Goal: Task Accomplishment & Management: Use online tool/utility

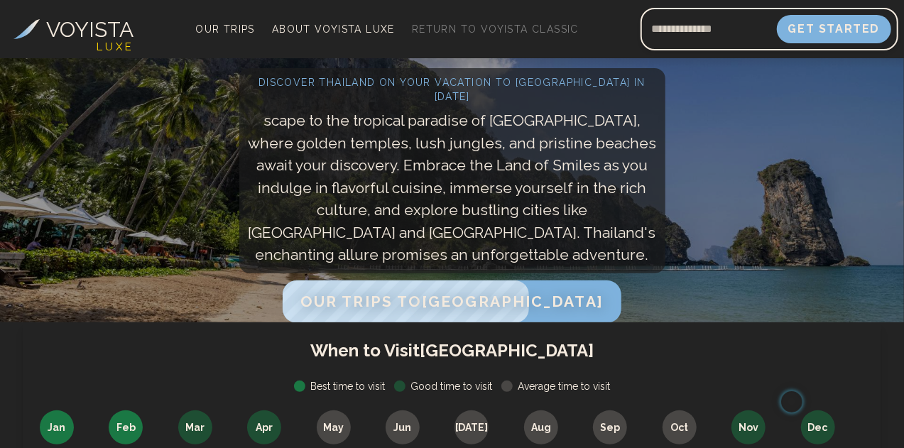
scroll to position [142, 0]
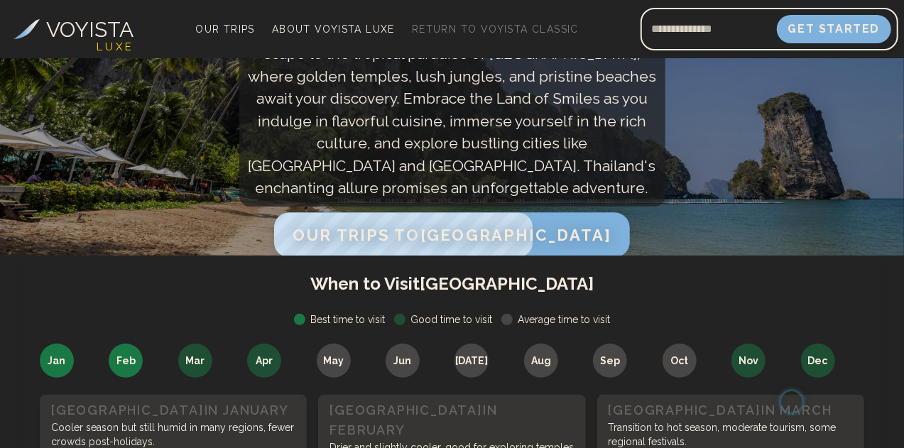
click at [482, 228] on span "Our Trips to [GEOGRAPHIC_DATA]" at bounding box center [452, 234] width 318 height 18
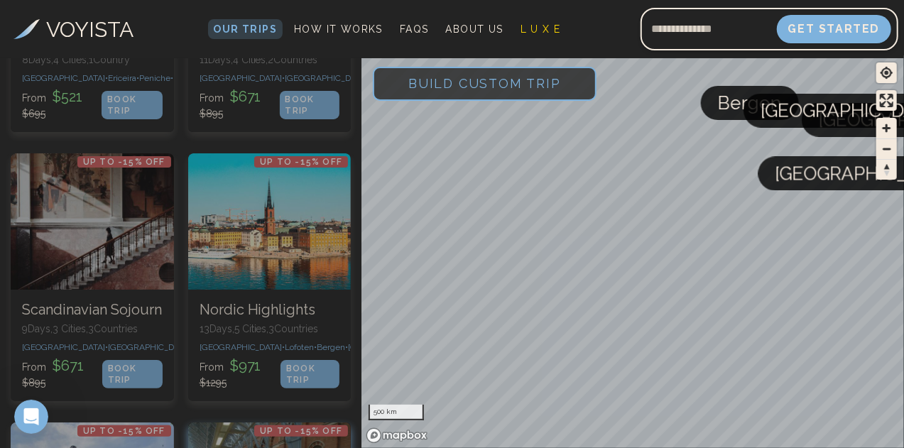
scroll to position [2511, 0]
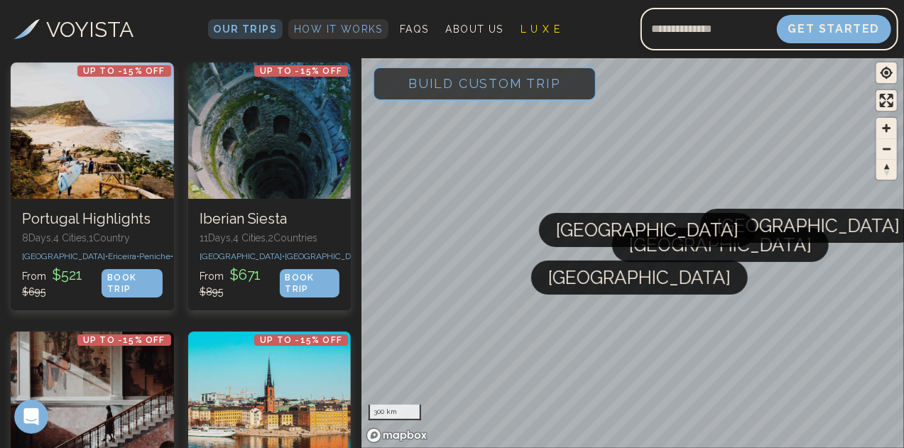
click at [383, 23] on span "How It Works" at bounding box center [338, 28] width 89 height 11
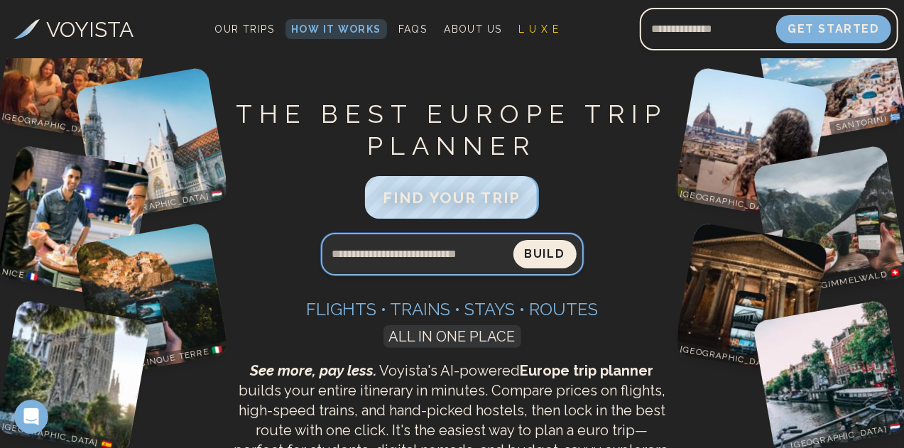
click at [440, 252] on input "Search query" at bounding box center [417, 254] width 193 height 34
type input "********"
click at [514, 240] on button "Build" at bounding box center [545, 254] width 63 height 28
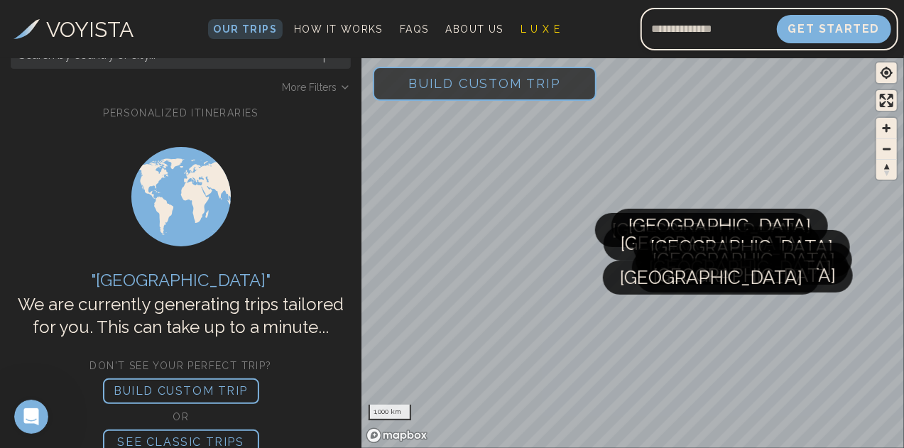
scroll to position [71, 0]
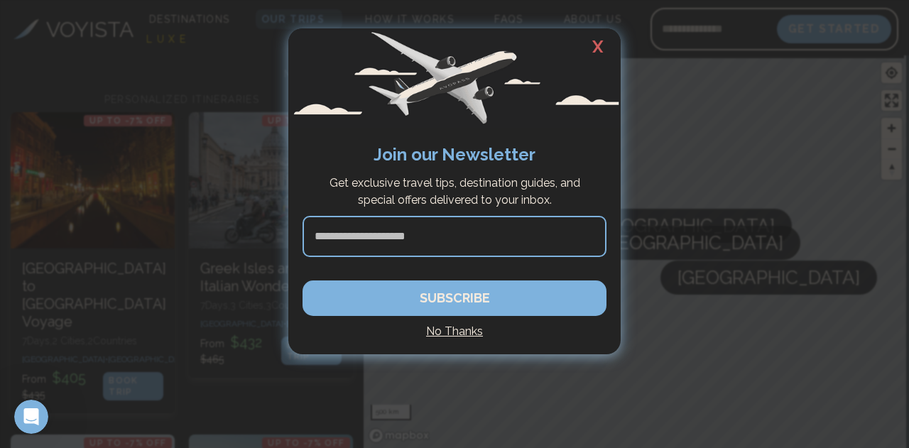
click at [597, 45] on h2 "X" at bounding box center [597, 46] width 45 height 37
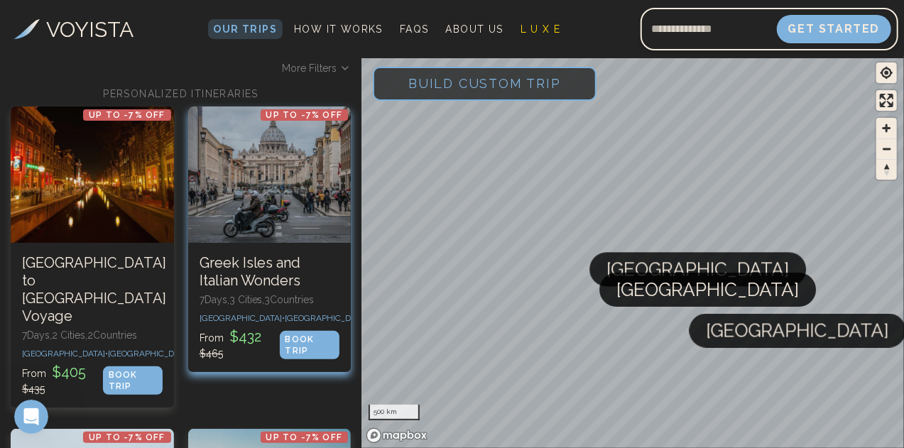
scroll to position [142, 0]
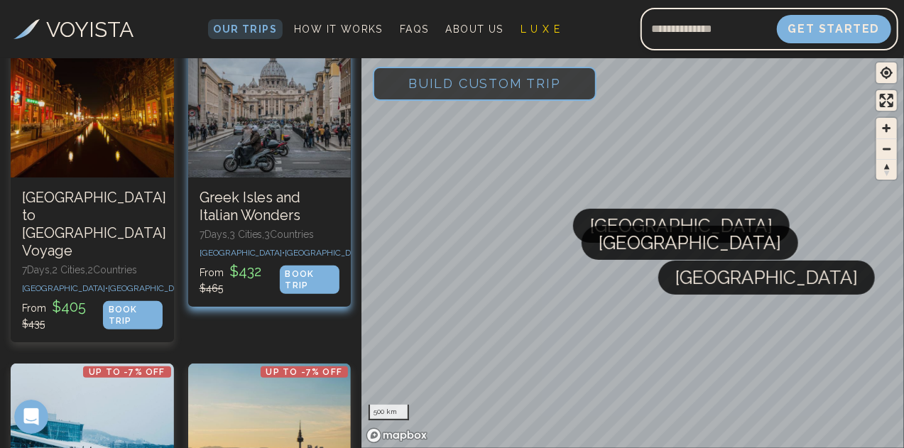
click at [288, 121] on div at bounding box center [269, 109] width 163 height 136
